Goal: Task Accomplishment & Management: Use online tool/utility

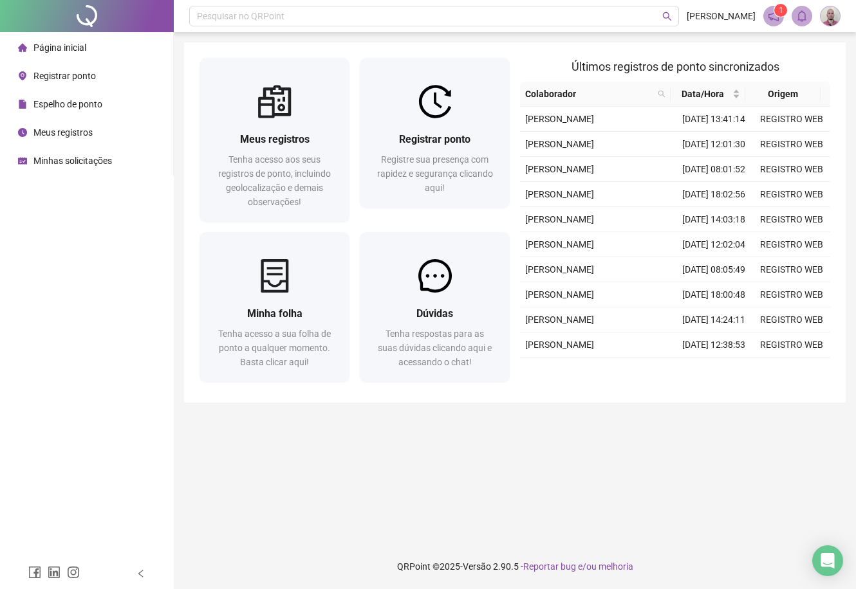
click at [446, 149] on div "Registrar ponto Registre sua presença com rapidez e segurança clicando aqui!" at bounding box center [434, 163] width 119 height 64
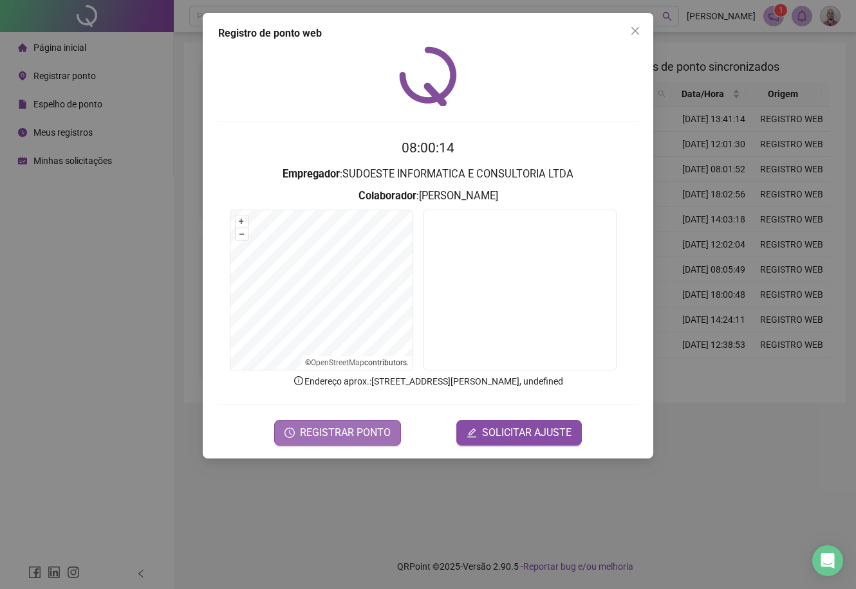
click at [335, 432] on span "REGISTRAR PONTO" at bounding box center [345, 432] width 91 height 15
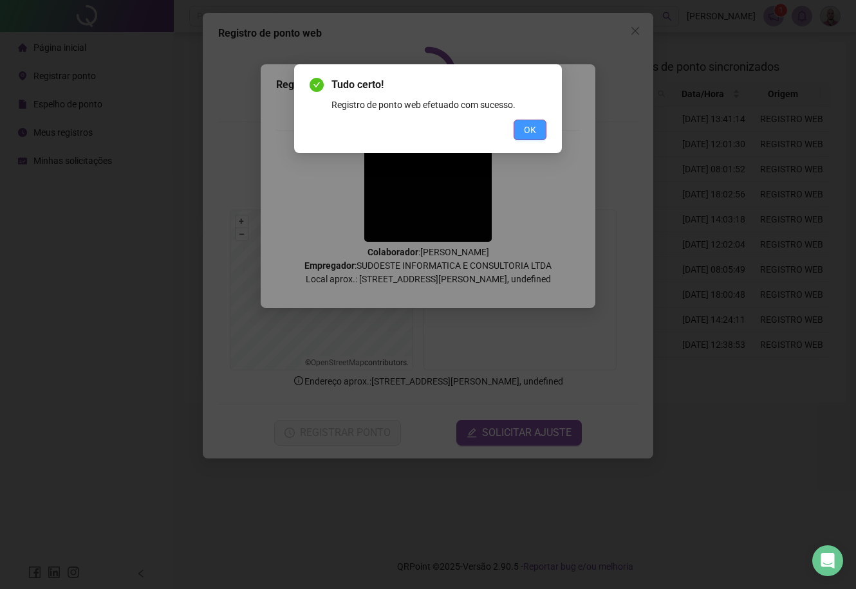
click at [535, 120] on button "OK" at bounding box center [529, 130] width 33 height 21
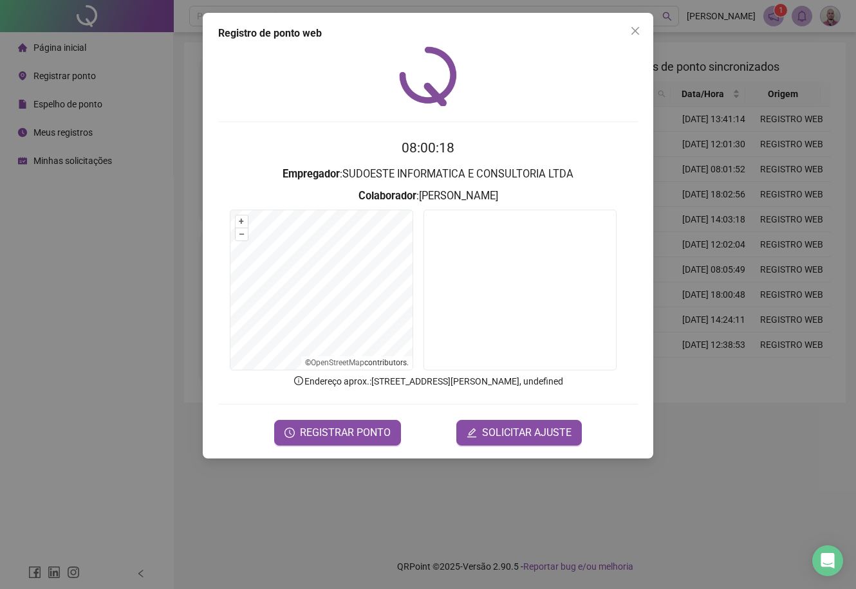
click at [103, 227] on div "Registro de ponto web 08:00:18 Empregador : SUDOESTE INFORMATICA E CONSULTORIA …" at bounding box center [428, 294] width 856 height 589
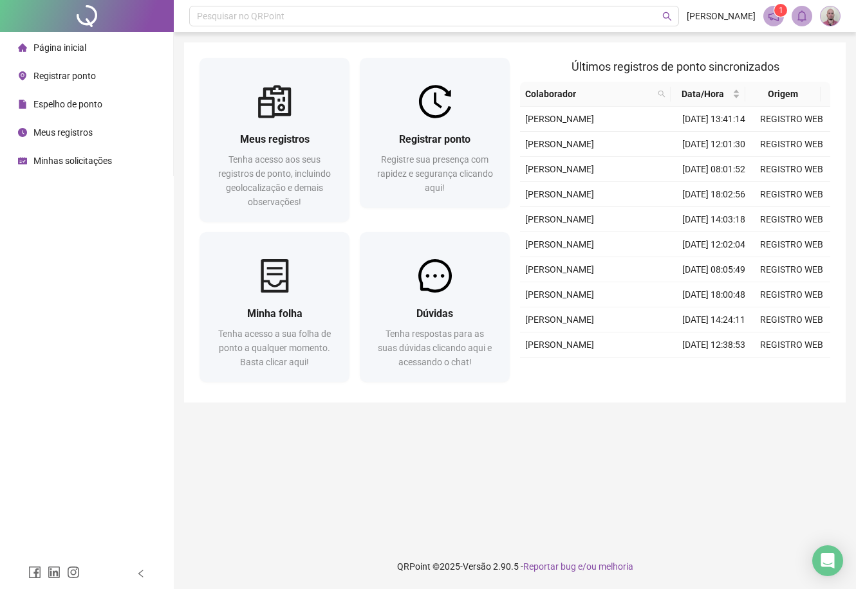
click at [35, 161] on span "Minhas solicitações" at bounding box center [72, 161] width 79 height 10
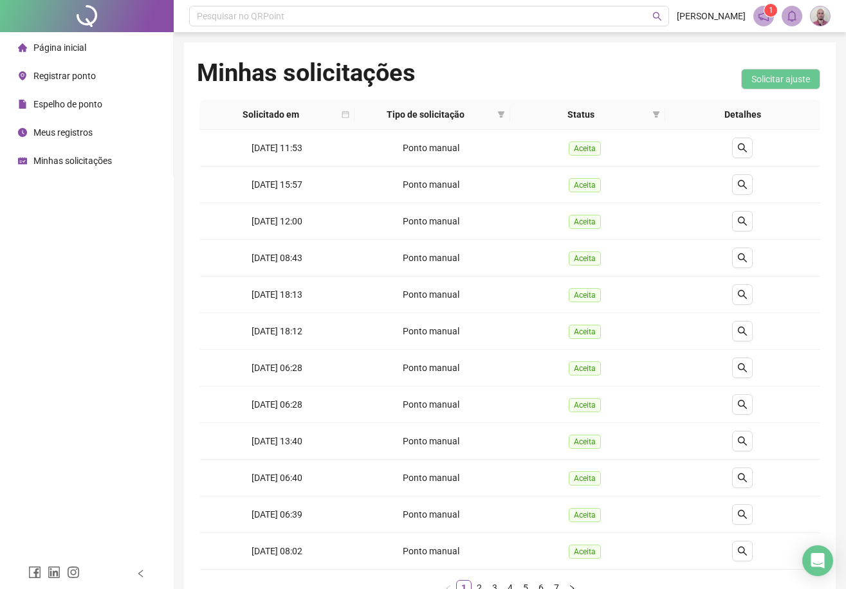
click at [57, 47] on span "Página inicial" at bounding box center [59, 47] width 53 height 10
